Goal: Book appointment/travel/reservation: Register for event/course

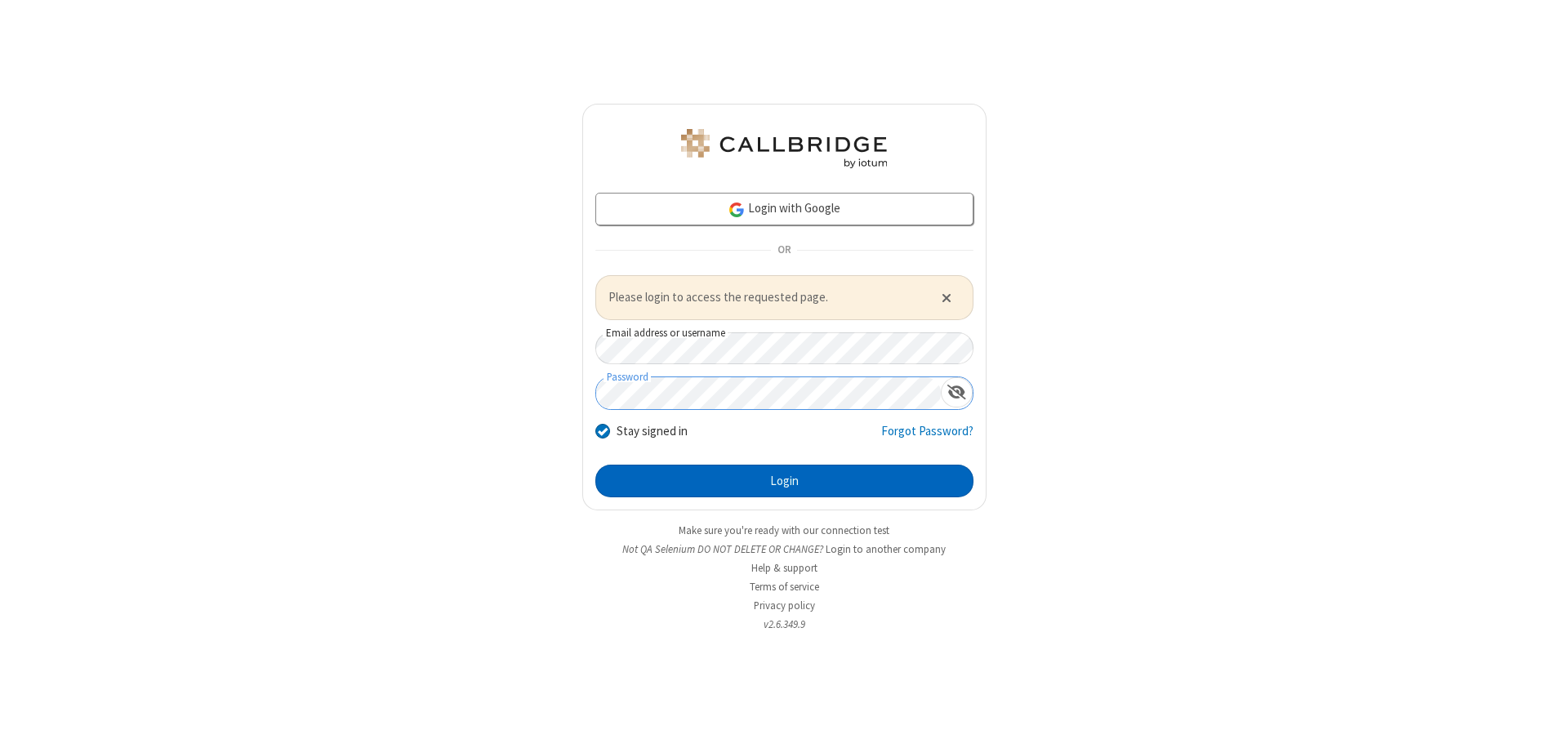
click at [784, 480] on button "Login" at bounding box center [785, 480] width 378 height 32
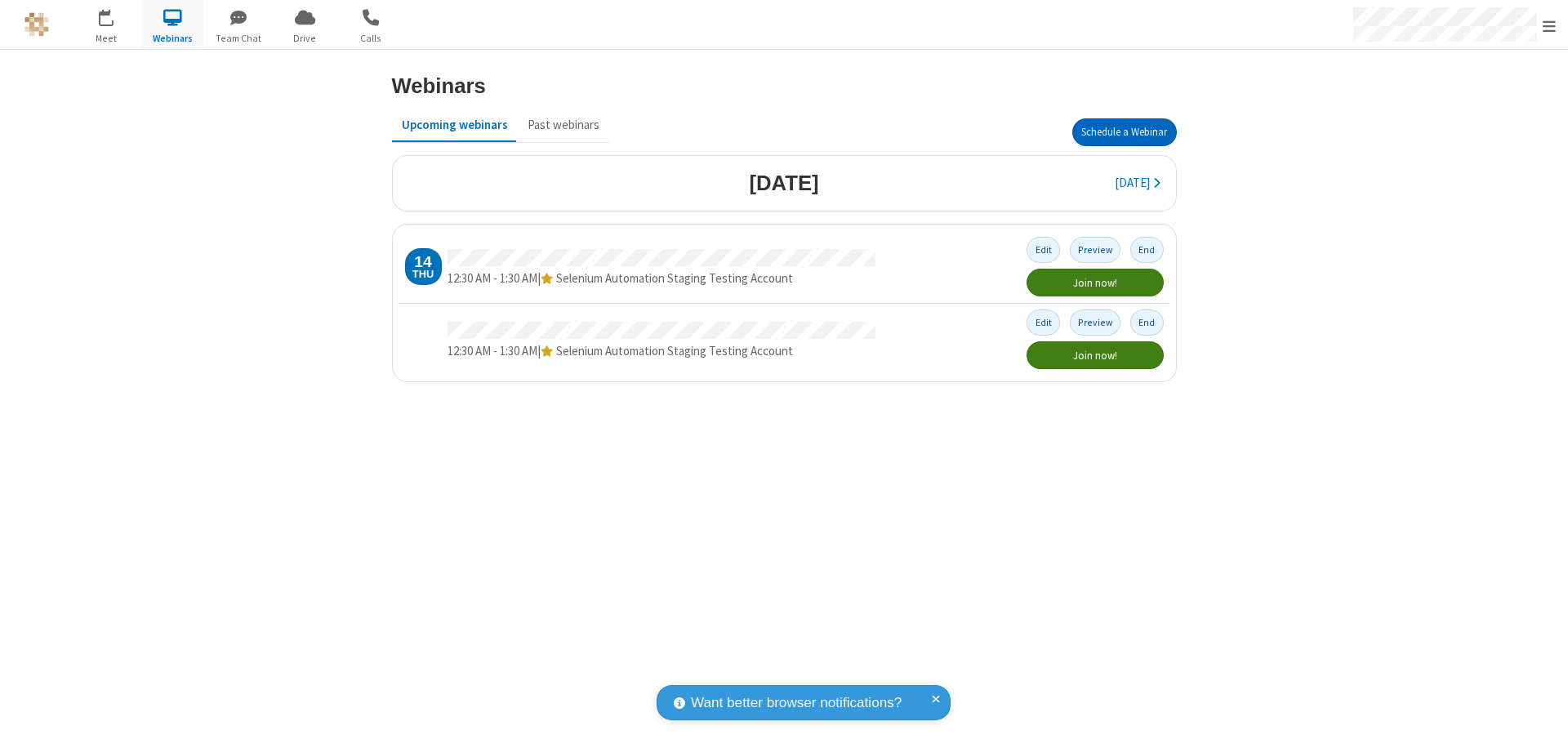
click at [1124, 132] on button "Schedule a Webinar" at bounding box center [1125, 132] width 105 height 27
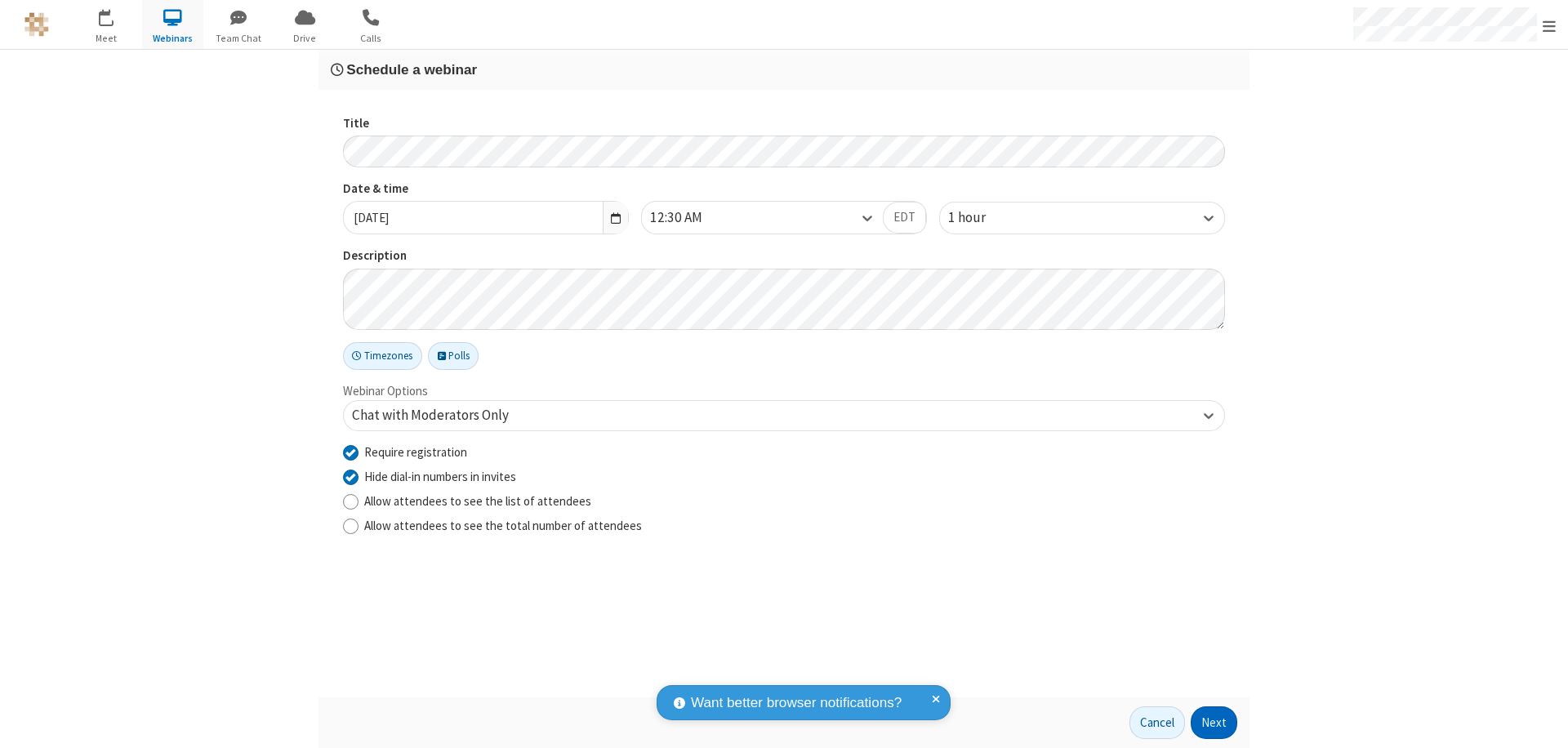
click at [1215, 722] on button "Next" at bounding box center [1214, 722] width 46 height 32
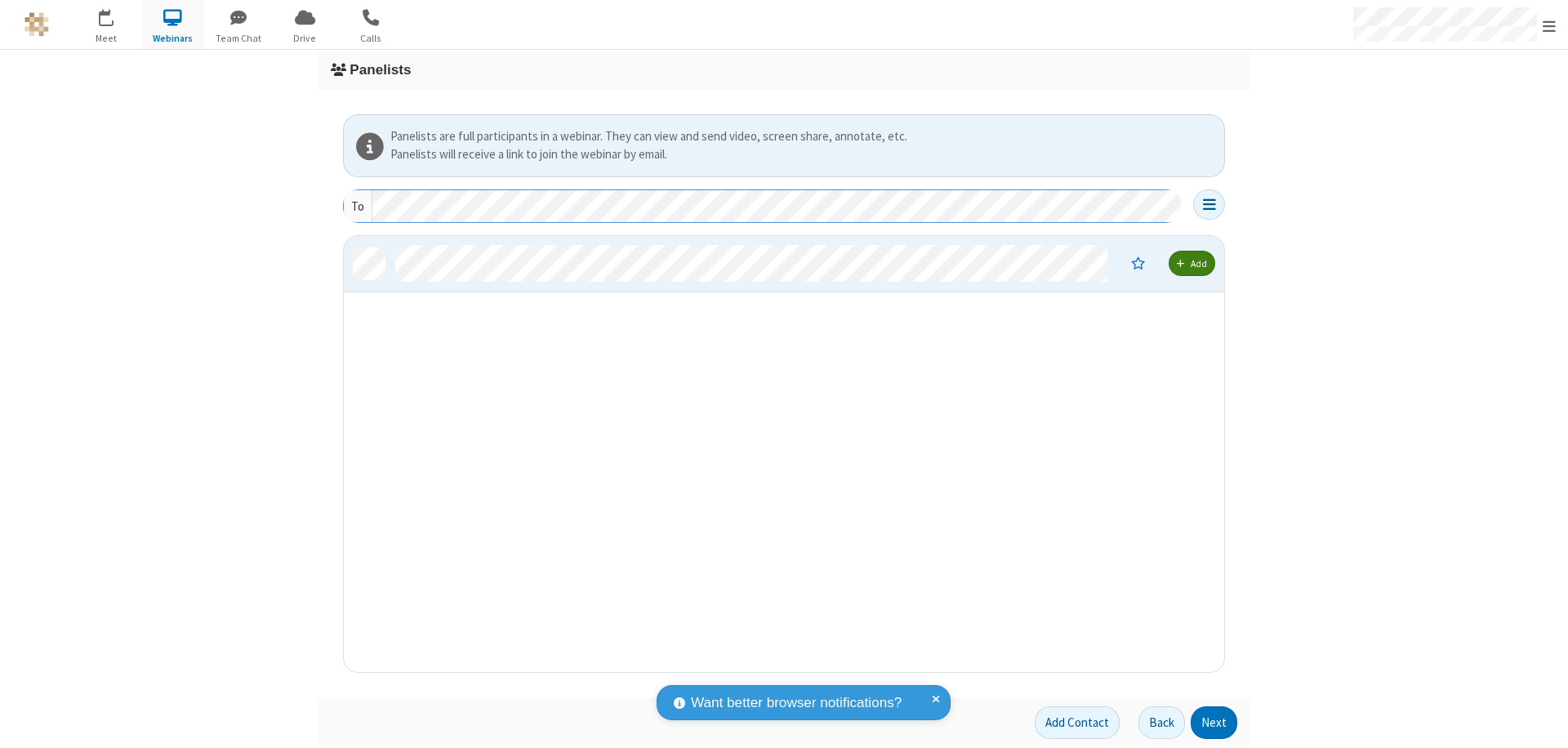
scroll to position [424, 869]
click at [1215, 722] on button "Next" at bounding box center [1214, 722] width 46 height 32
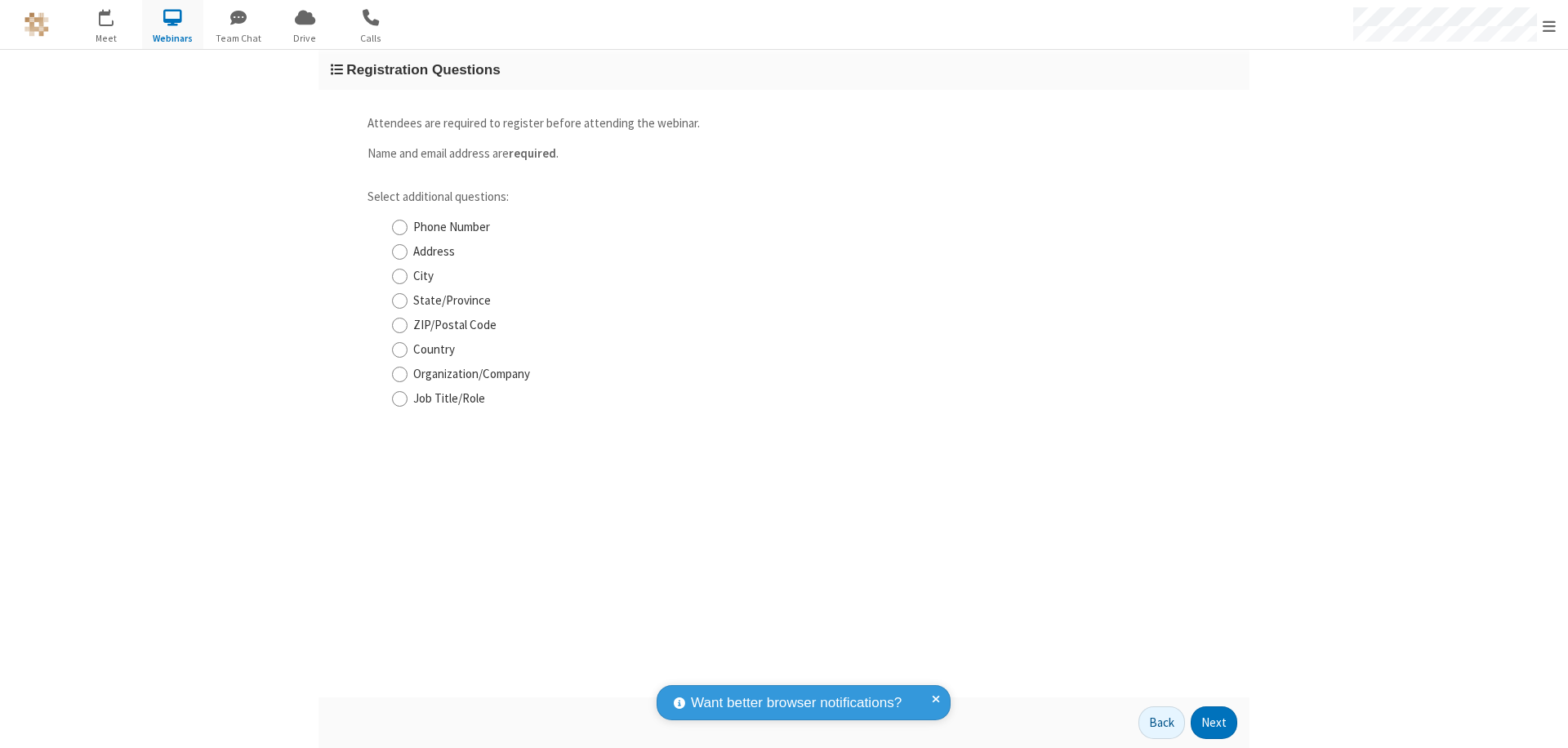
click at [399, 227] on input "Phone Number" at bounding box center [400, 227] width 16 height 17
checkbox input "true"
click at [1215, 722] on button "Next" at bounding box center [1214, 722] width 46 height 32
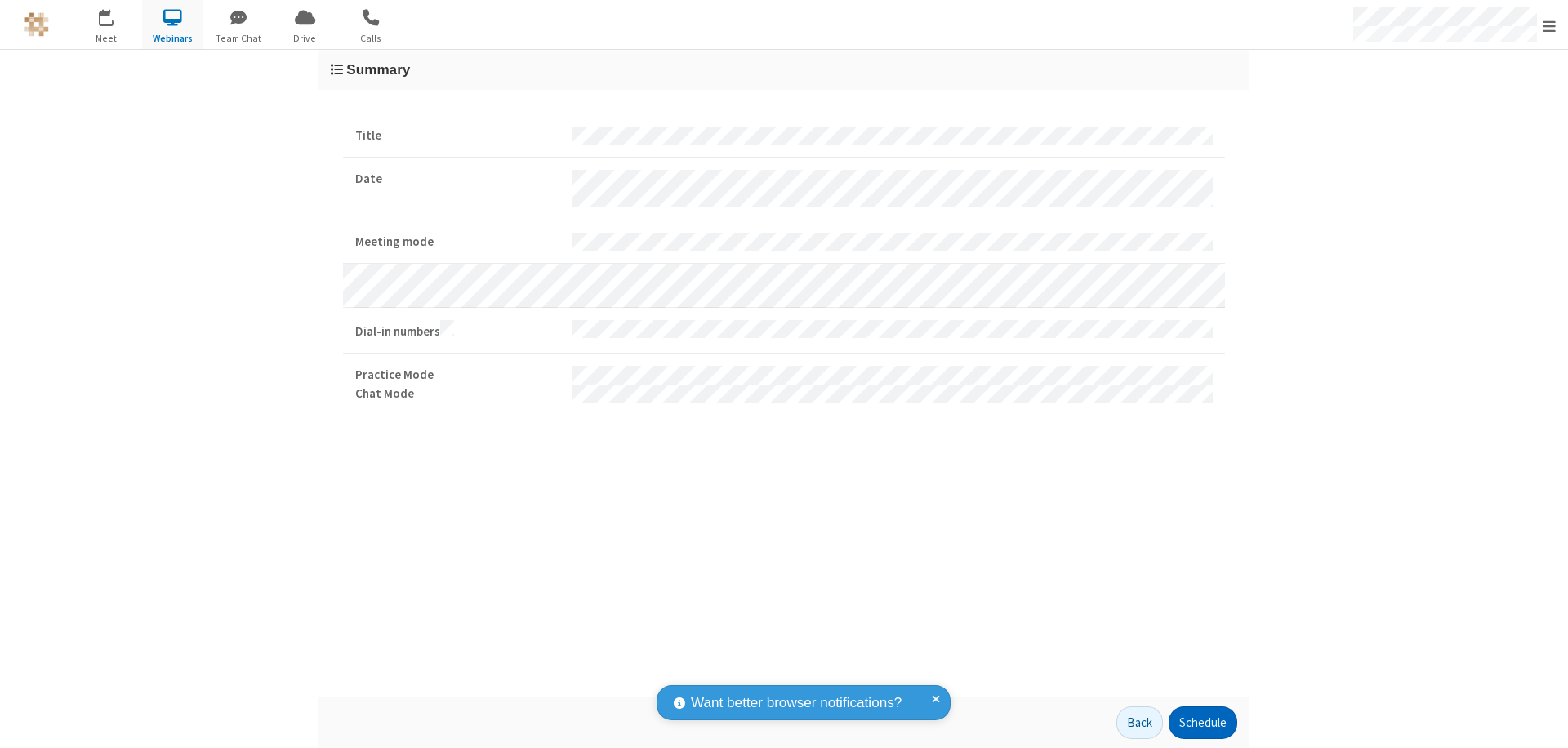
click at [1202, 722] on button "Schedule" at bounding box center [1203, 722] width 69 height 32
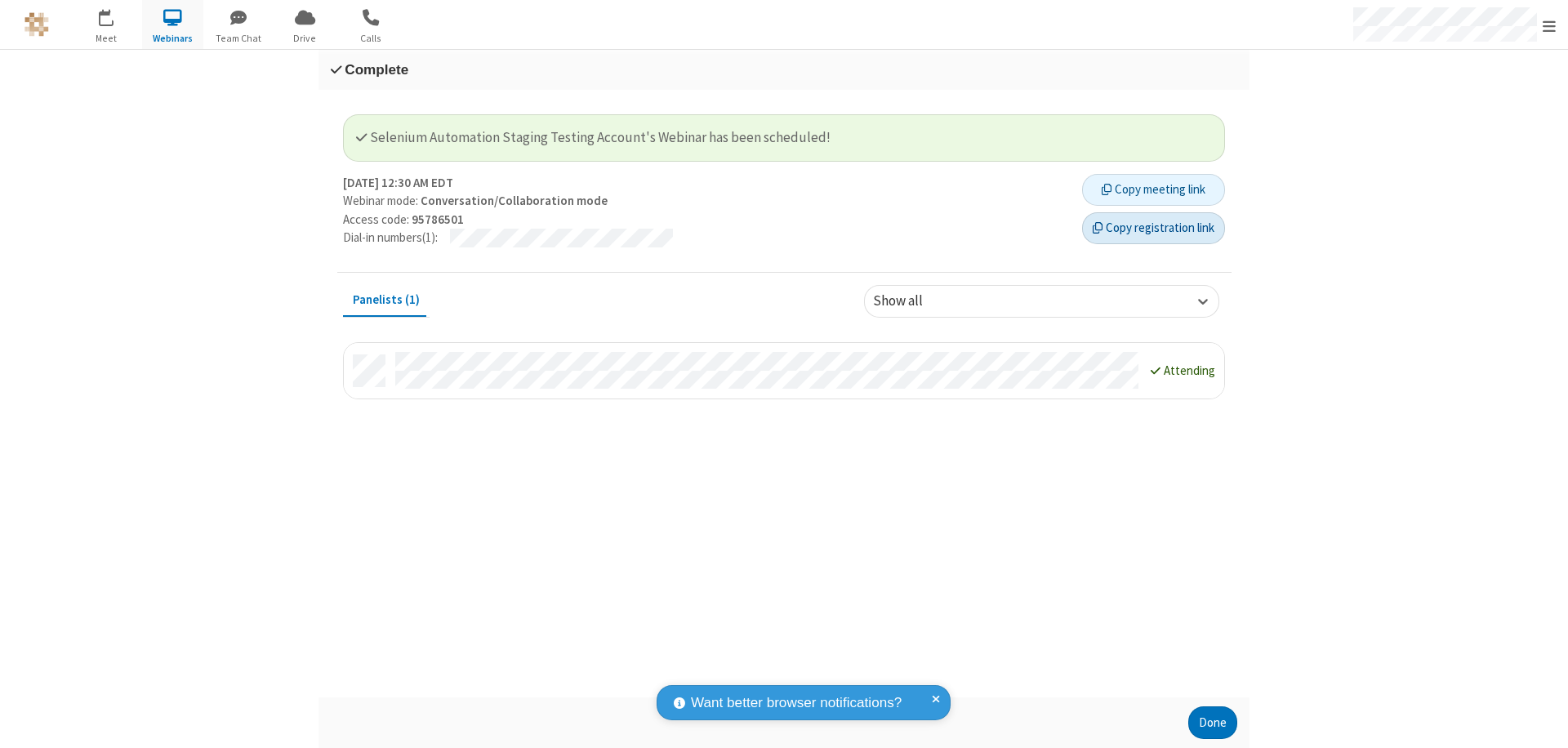
click at [1153, 228] on button "Copy registration link" at bounding box center [1153, 228] width 143 height 32
click at [1213, 722] on button "Done" at bounding box center [1212, 722] width 49 height 32
